Goal: Check status: Check status

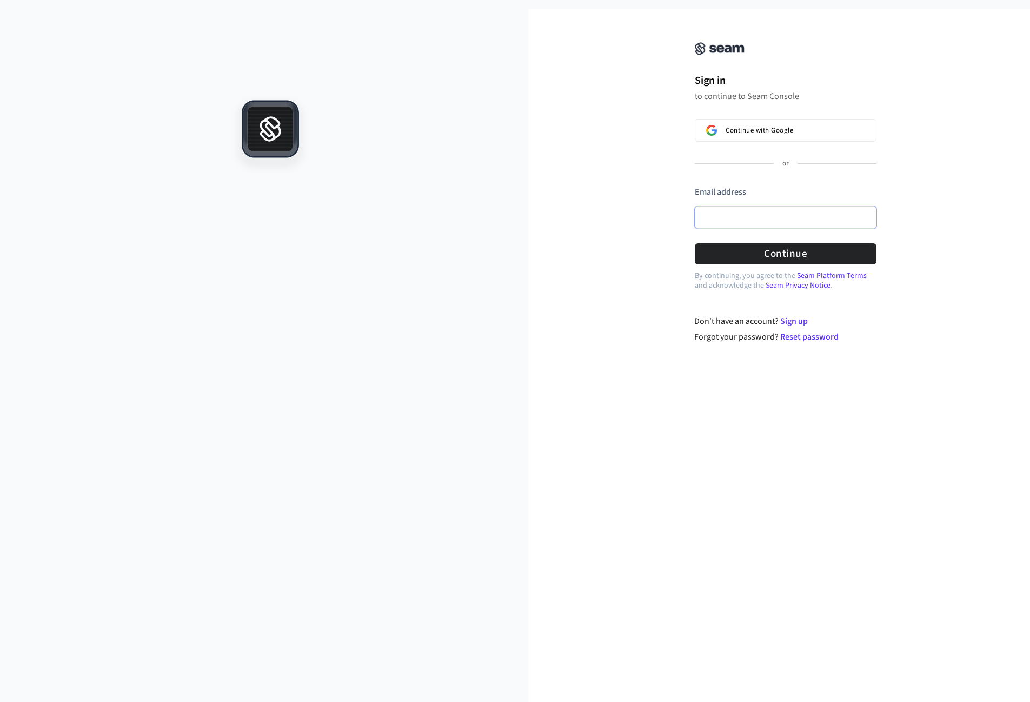
click at [731, 217] on input "Email address" at bounding box center [786, 217] width 182 height 23
click at [748, 217] on input "Email address" at bounding box center [786, 217] width 182 height 23
click at [793, 254] on button "Continue" at bounding box center [786, 253] width 182 height 21
type input "**********"
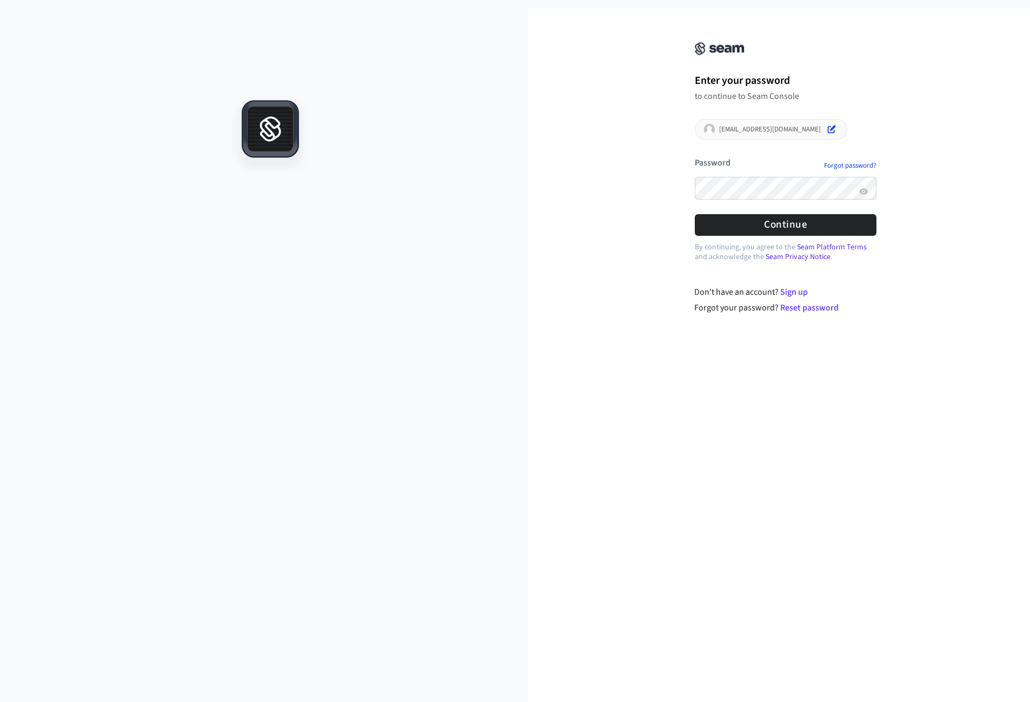
click at [779, 241] on div "**********" at bounding box center [786, 137] width 216 height 231
click at [780, 230] on button "Continue" at bounding box center [786, 224] width 182 height 21
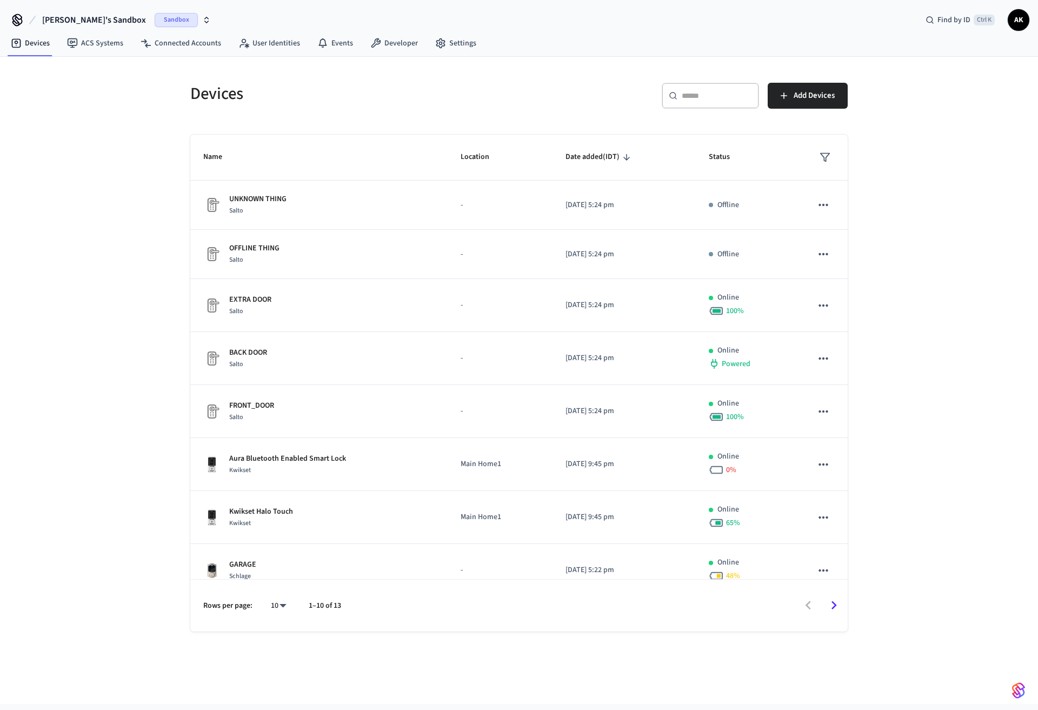
click at [263, 309] on div "Salto" at bounding box center [250, 311] width 42 height 11
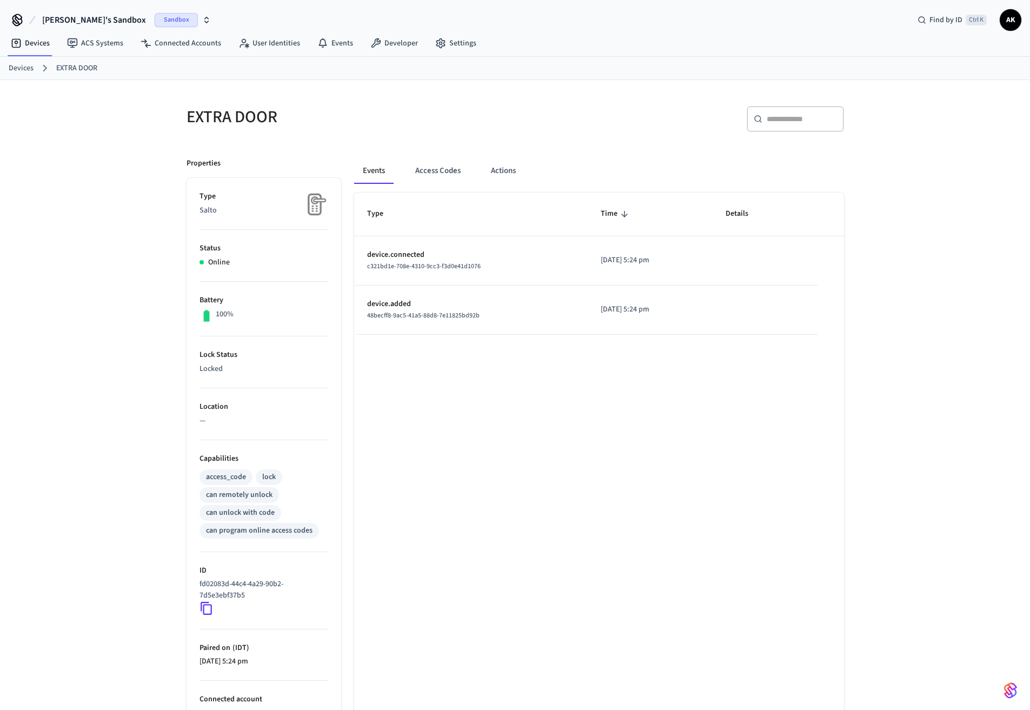
click at [434, 173] on button "Access Codes" at bounding box center [438, 171] width 63 height 26
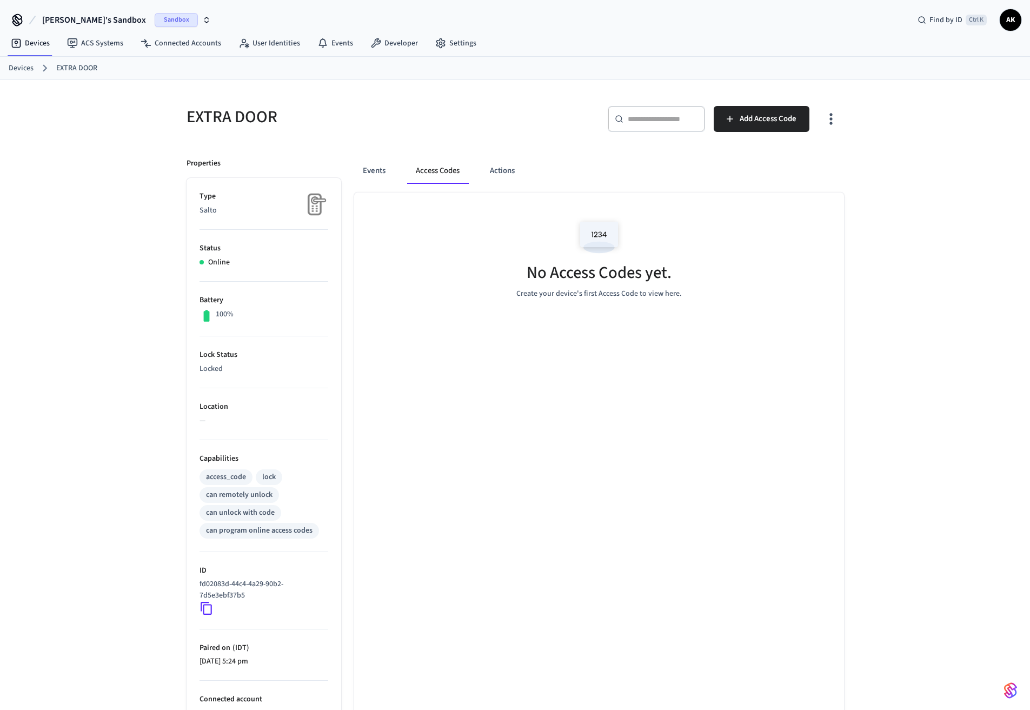
click at [501, 174] on button "Actions" at bounding box center [502, 171] width 42 height 26
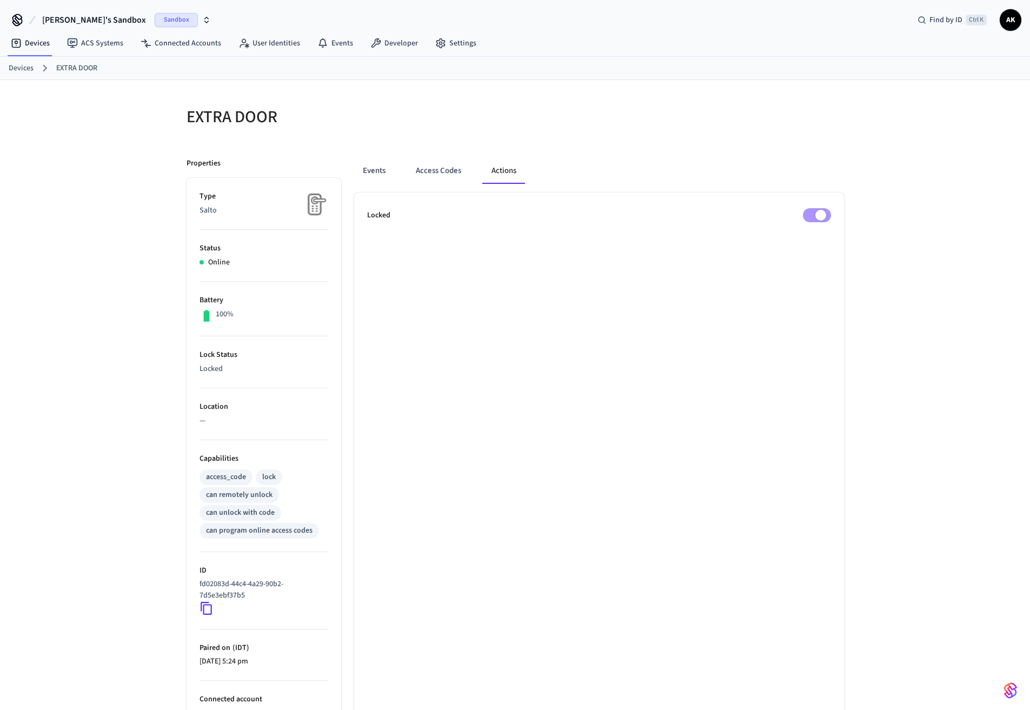
click at [448, 179] on button "Access Codes" at bounding box center [438, 171] width 63 height 26
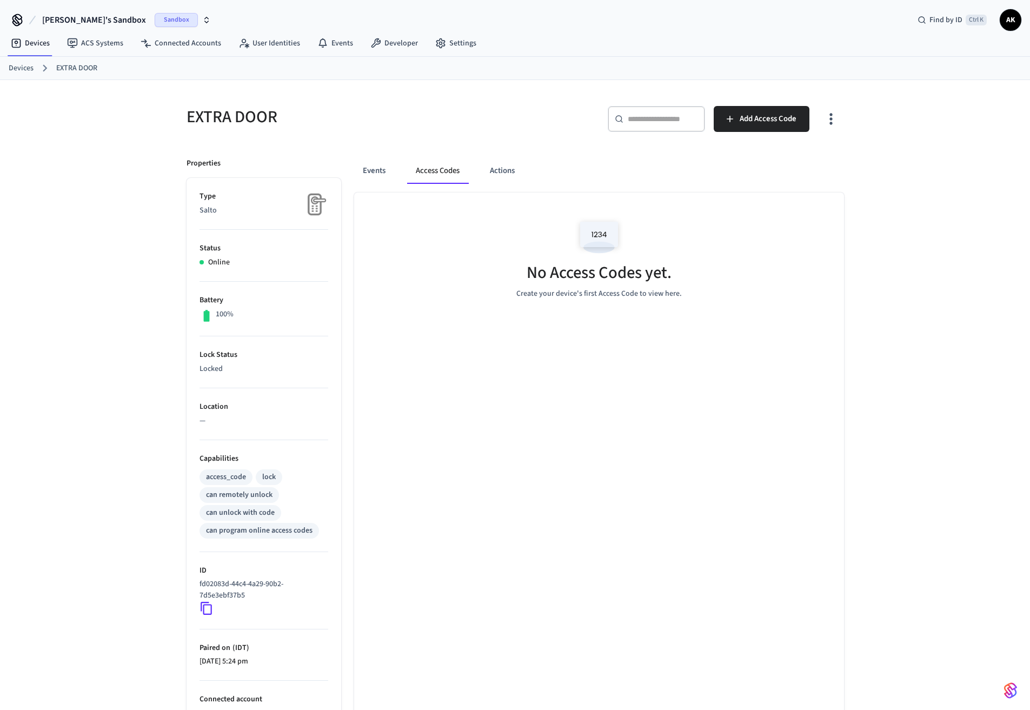
click at [388, 172] on button "Events" at bounding box center [374, 171] width 40 height 26
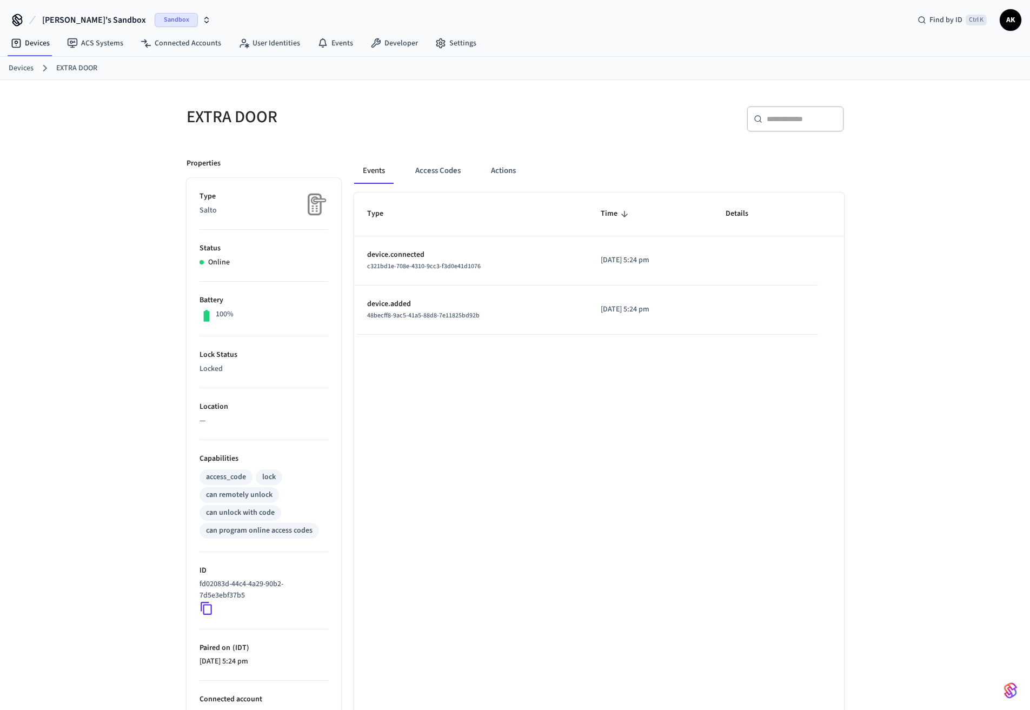
click at [441, 175] on button "Access Codes" at bounding box center [438, 171] width 63 height 26
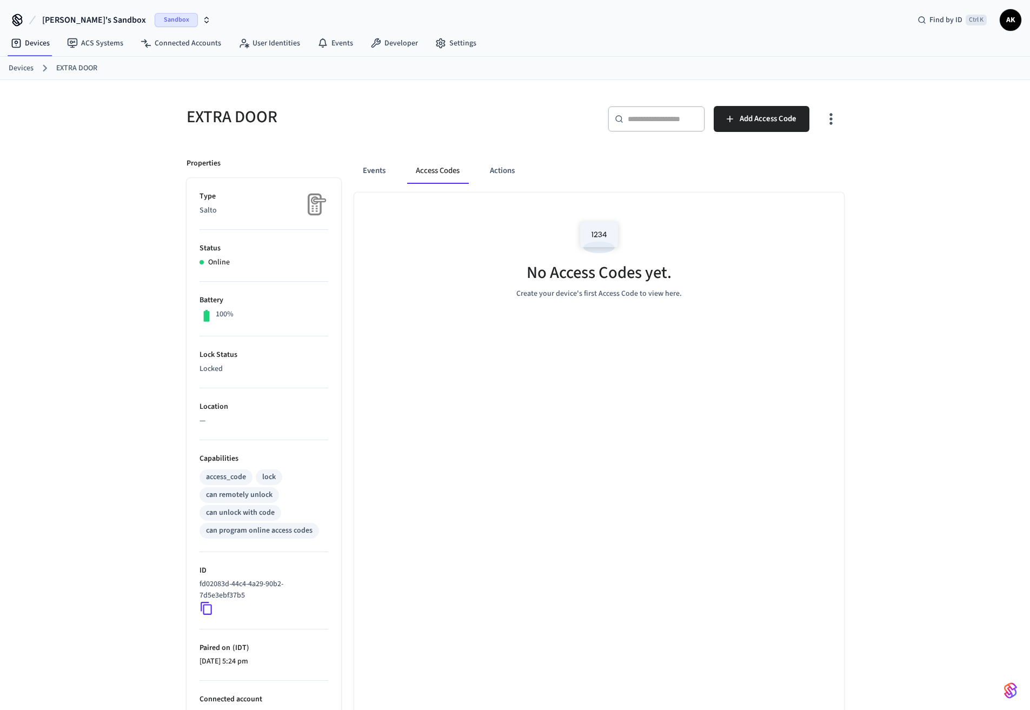
click at [394, 174] on div "Events Access Codes Actions" at bounding box center [599, 171] width 490 height 26
click at [363, 178] on button "Events" at bounding box center [374, 171] width 40 height 26
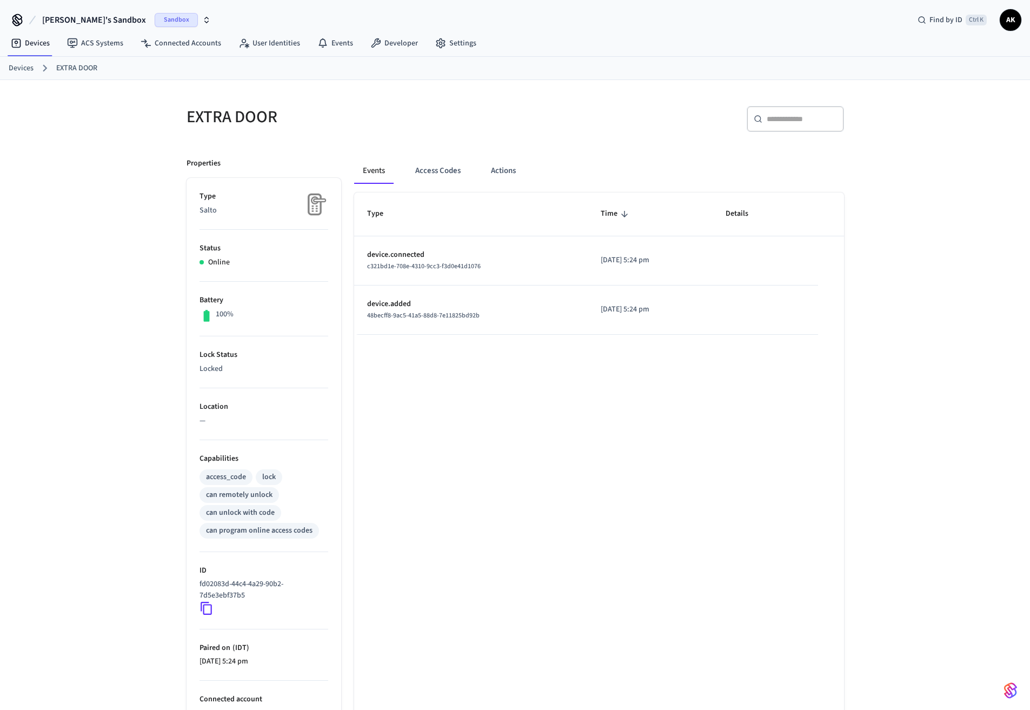
click at [415, 166] on button "Access Codes" at bounding box center [438, 171] width 63 height 26
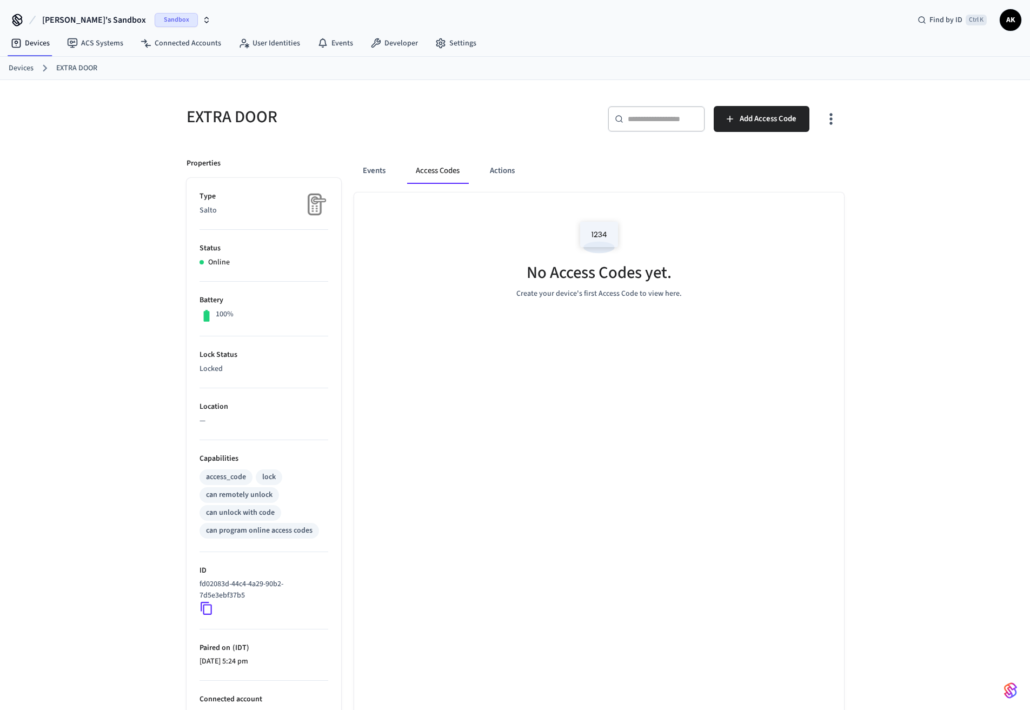
click at [368, 170] on button "Events" at bounding box center [374, 171] width 40 height 26
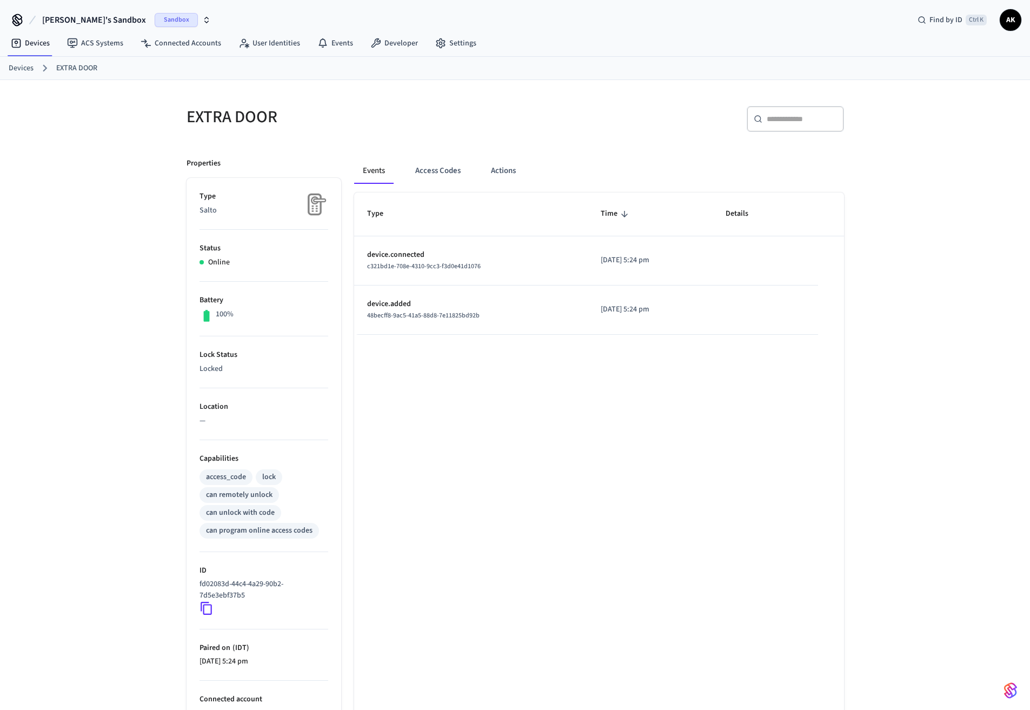
click at [437, 173] on button "Access Codes" at bounding box center [438, 171] width 63 height 26
